Goal: Check status

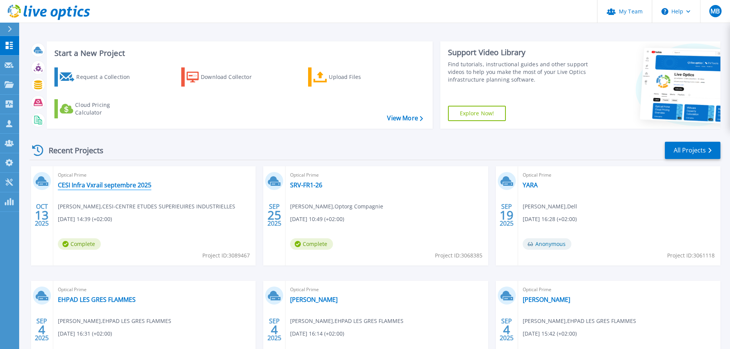
click at [134, 182] on link "CESI Infra Vxrail septembre 2025" at bounding box center [105, 185] width 94 height 8
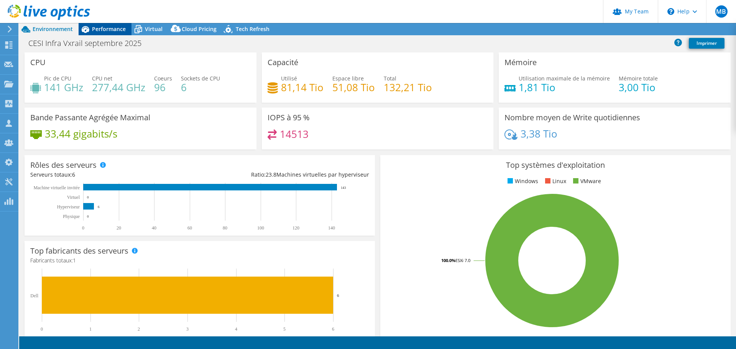
click at [107, 31] on span "Performance" at bounding box center [109, 28] width 34 height 7
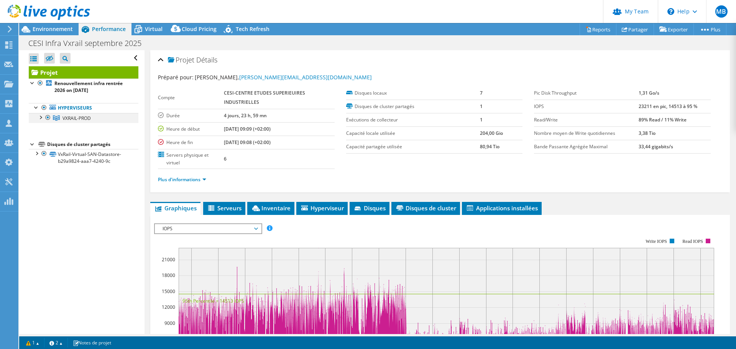
click at [41, 117] on div at bounding box center [40, 117] width 8 height 8
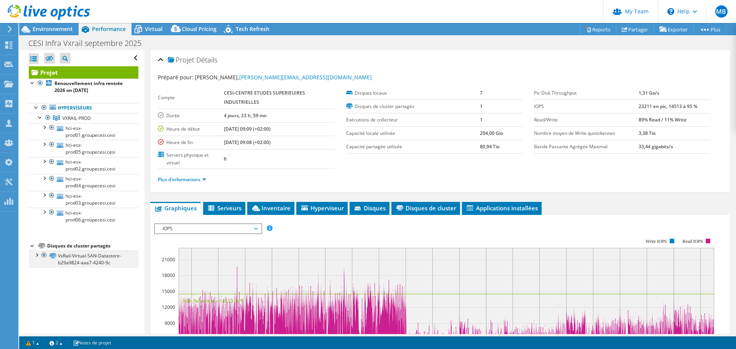
click at [35, 256] on div at bounding box center [37, 255] width 8 height 8
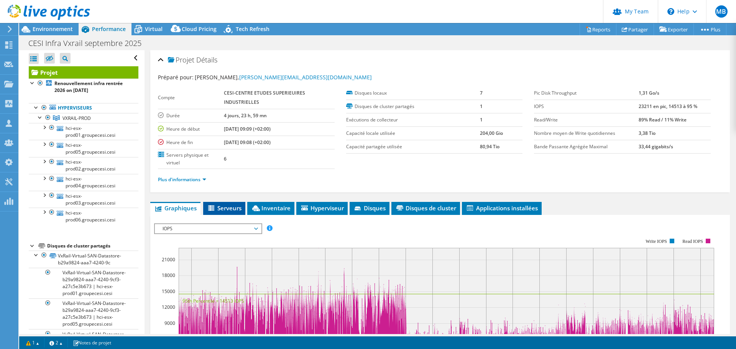
click at [225, 207] on span "Serveurs" at bounding box center [224, 208] width 35 height 8
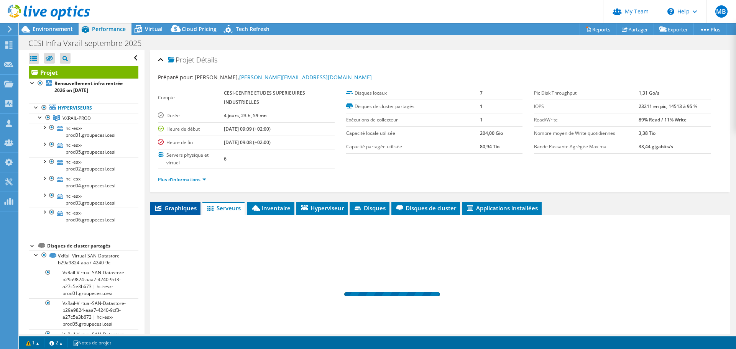
click at [193, 207] on span "Graphiques" at bounding box center [175, 208] width 43 height 8
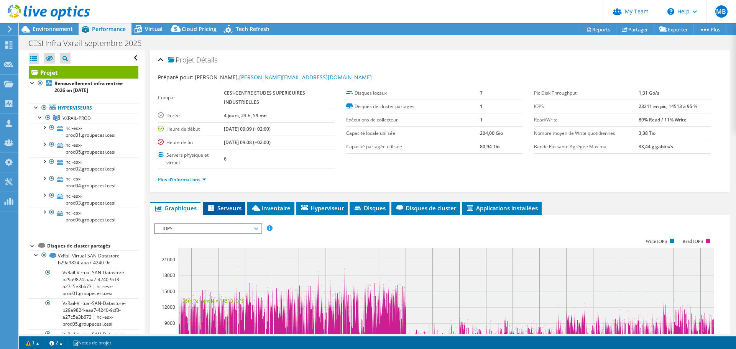
click at [217, 206] on span "Serveurs" at bounding box center [224, 208] width 35 height 8
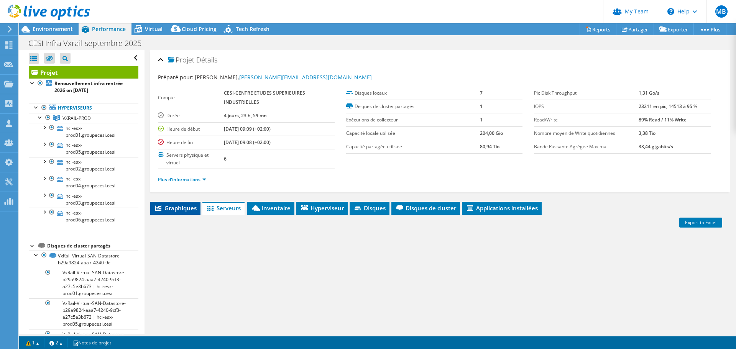
click at [178, 210] on span "Graphiques" at bounding box center [175, 208] width 43 height 8
